Goal: Navigation & Orientation: Go to known website

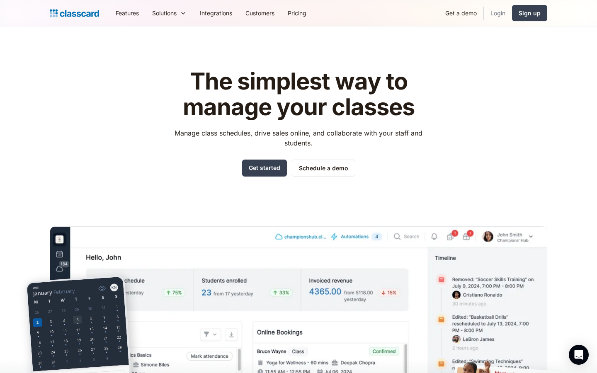
click at [500, 15] on link "Login" at bounding box center [498, 13] width 28 height 19
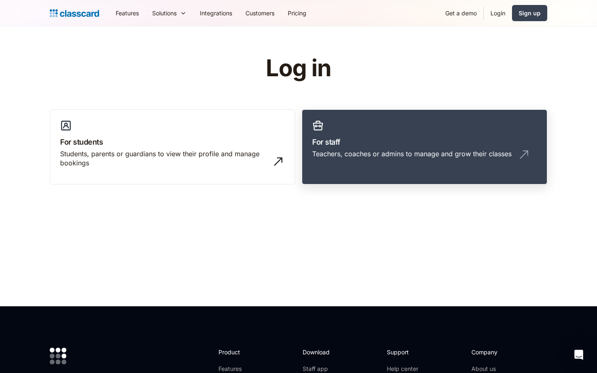
click at [443, 157] on div "Teachers, coaches or admins to manage and grow their classes" at bounding box center [411, 153] width 199 height 9
